Goal: Information Seeking & Learning: Find specific page/section

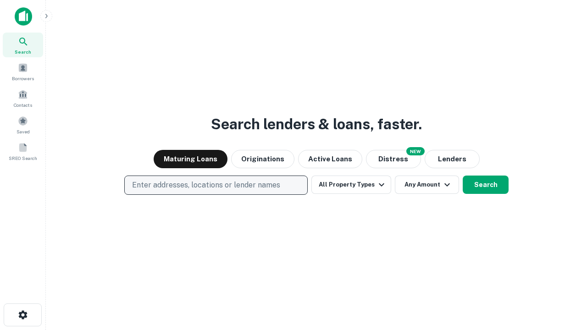
click at [216, 185] on p "Enter addresses, locations or lender names" at bounding box center [206, 185] width 148 height 11
type input "**********"
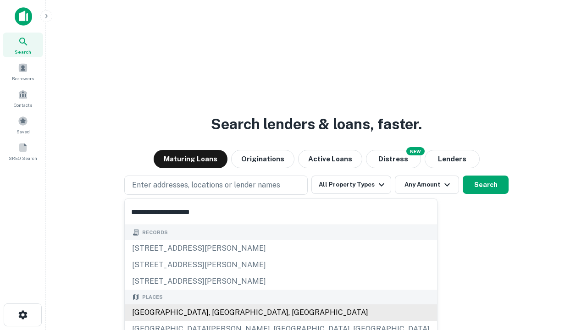
click at [219, 313] on div "[GEOGRAPHIC_DATA], [GEOGRAPHIC_DATA], [GEOGRAPHIC_DATA]" at bounding box center [281, 313] width 312 height 17
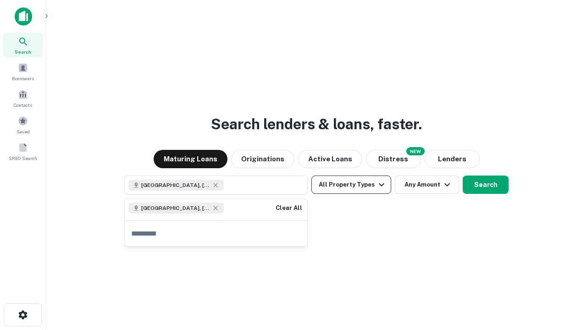
click at [351, 185] on button "All Property Types" at bounding box center [351, 185] width 80 height 18
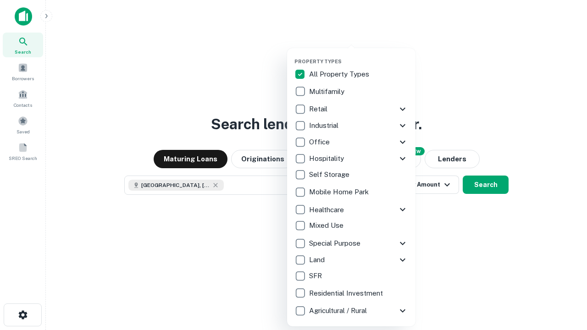
click at [359, 56] on button "button" at bounding box center [359, 56] width 128 height 0
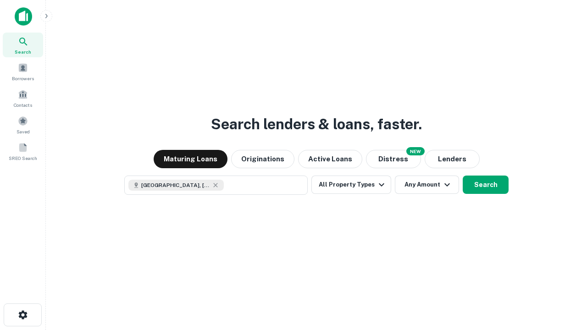
scroll to position [15, 0]
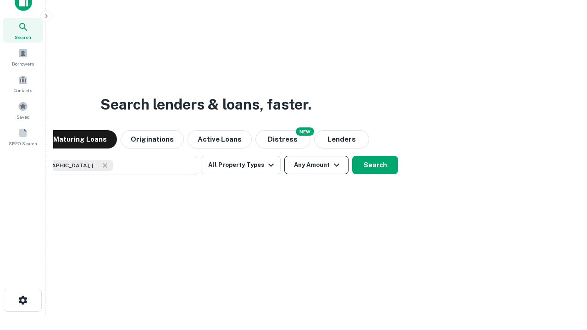
click at [284, 156] on button "Any Amount" at bounding box center [316, 165] width 64 height 18
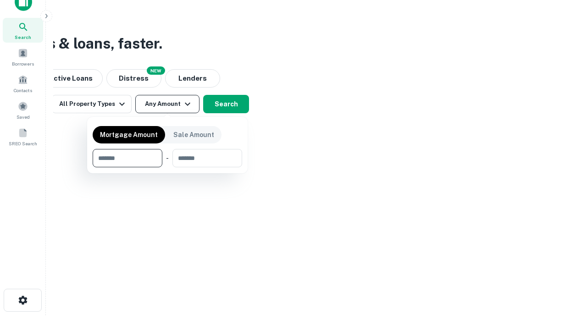
type input "*******"
click at [167, 167] on button "button" at bounding box center [168, 167] width 150 height 0
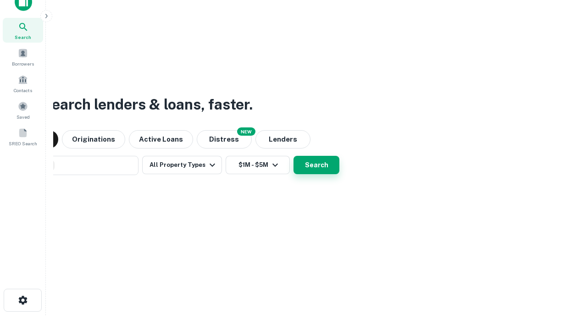
click at [294, 156] on button "Search" at bounding box center [317, 165] width 46 height 18
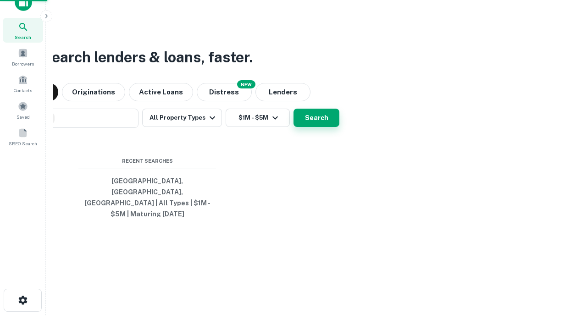
scroll to position [30, 260]
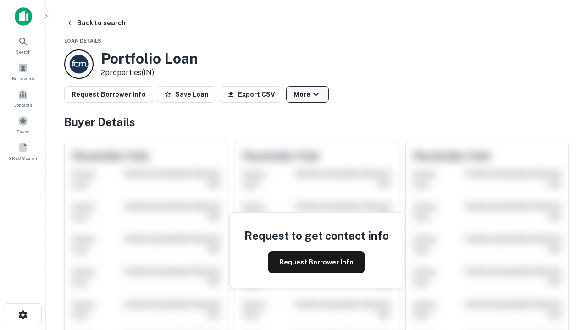
click at [307, 94] on button "More" at bounding box center [307, 94] width 43 height 17
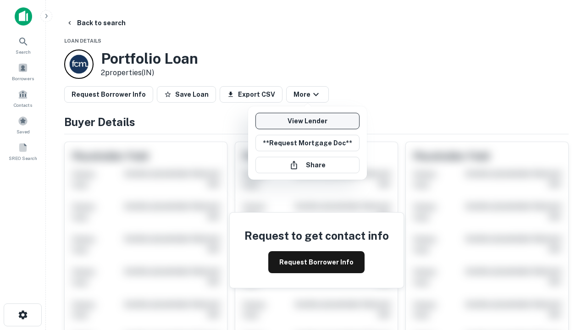
click at [307, 121] on link "View Lender" at bounding box center [308, 121] width 104 height 17
